Goal: Transaction & Acquisition: Subscribe to service/newsletter

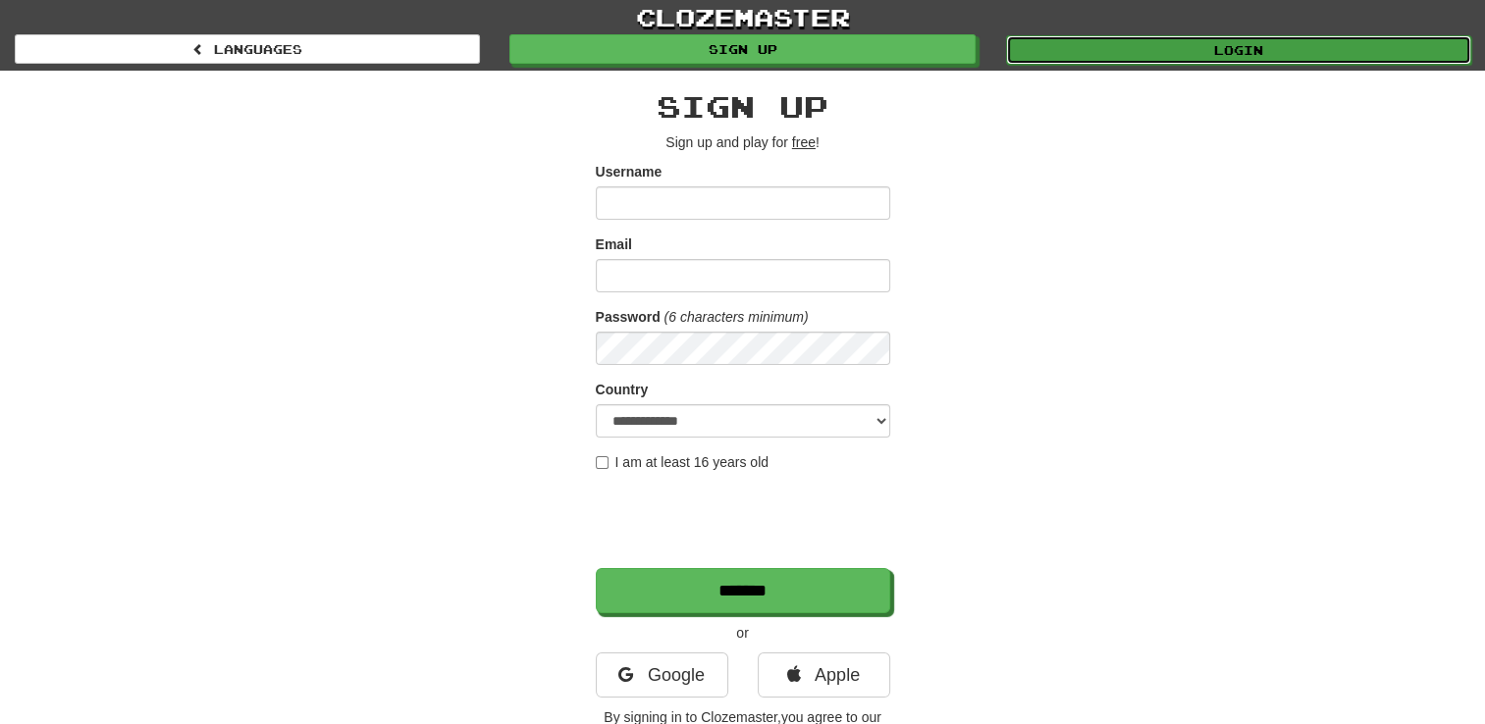
click at [1293, 41] on link "Login" at bounding box center [1238, 49] width 465 height 29
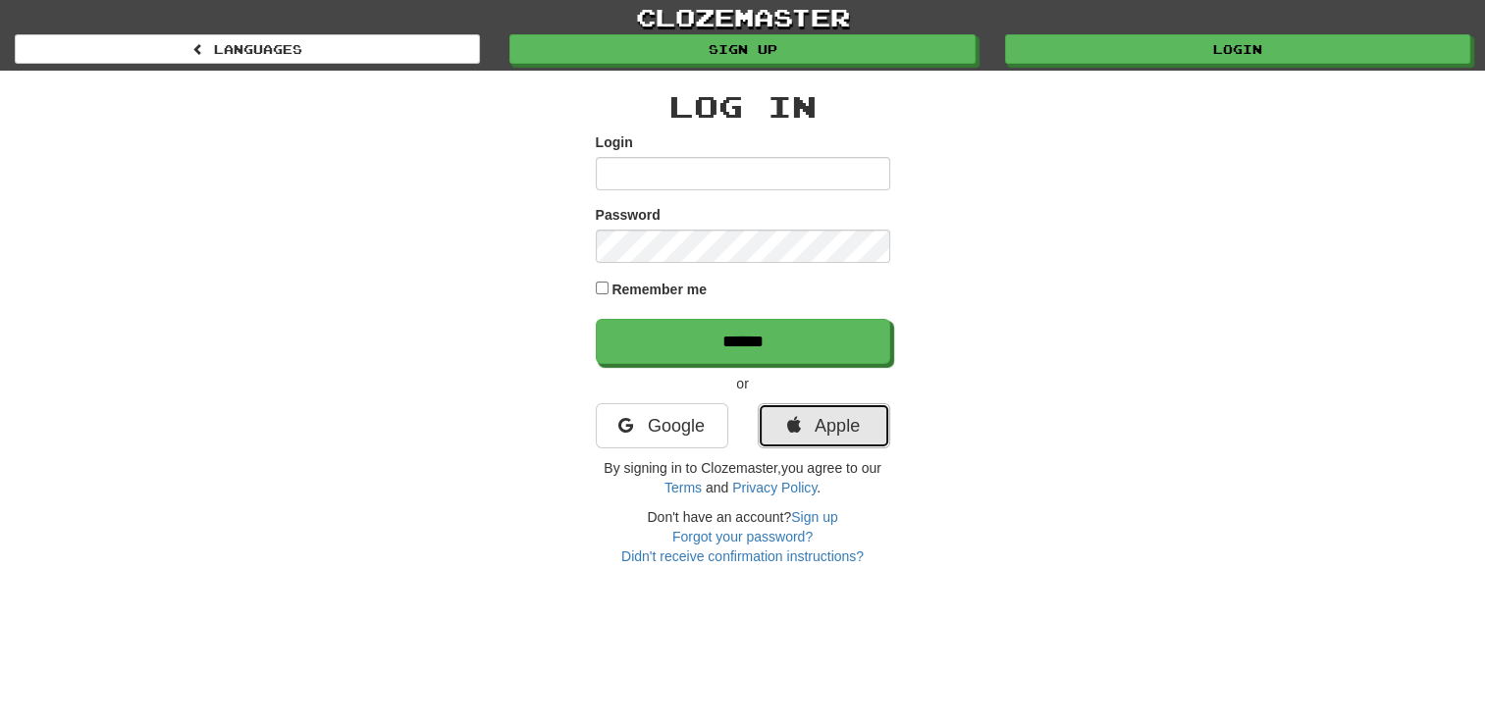
click at [822, 426] on link "Apple" at bounding box center [824, 425] width 133 height 45
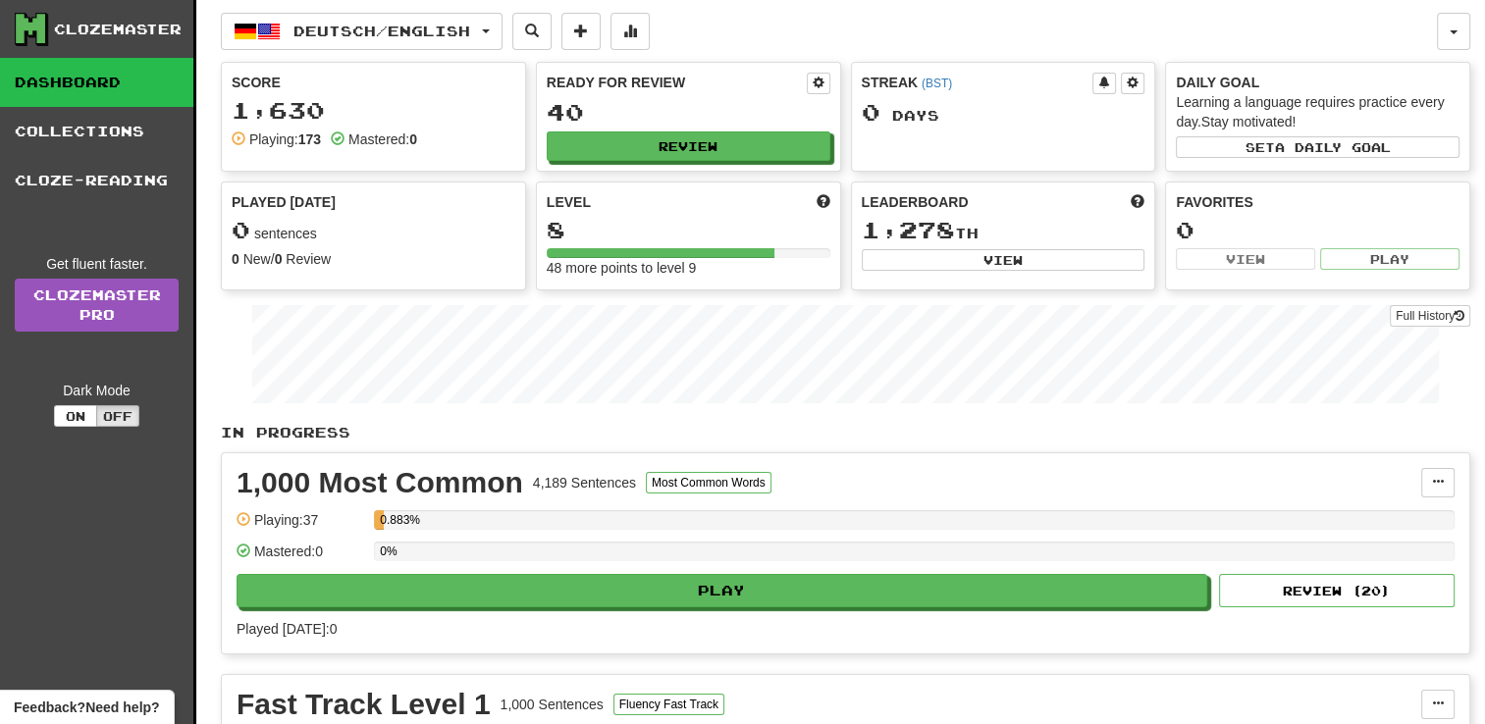
click at [921, 566] on div "0 %" at bounding box center [914, 558] width 1081 height 32
